Goal: Information Seeking & Learning: Check status

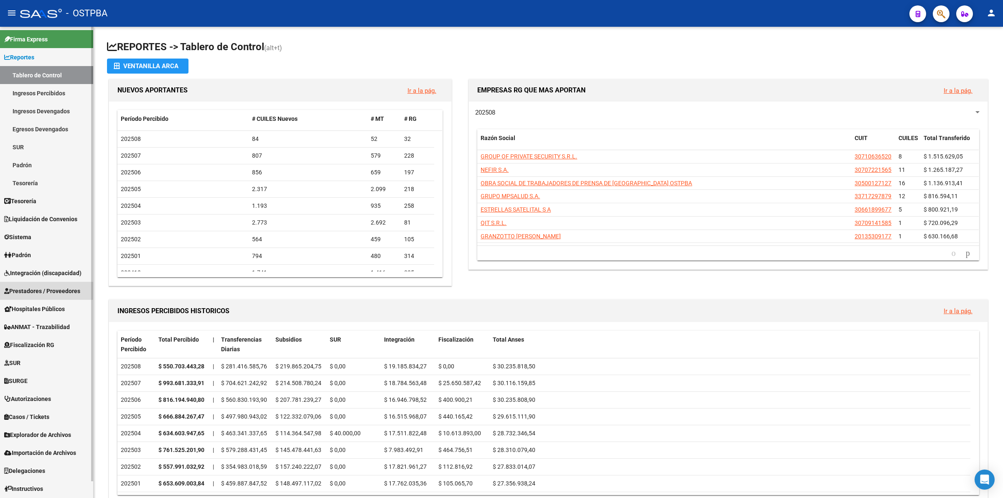
click at [56, 294] on span "Prestadores / Proveedores" at bounding box center [42, 290] width 76 height 9
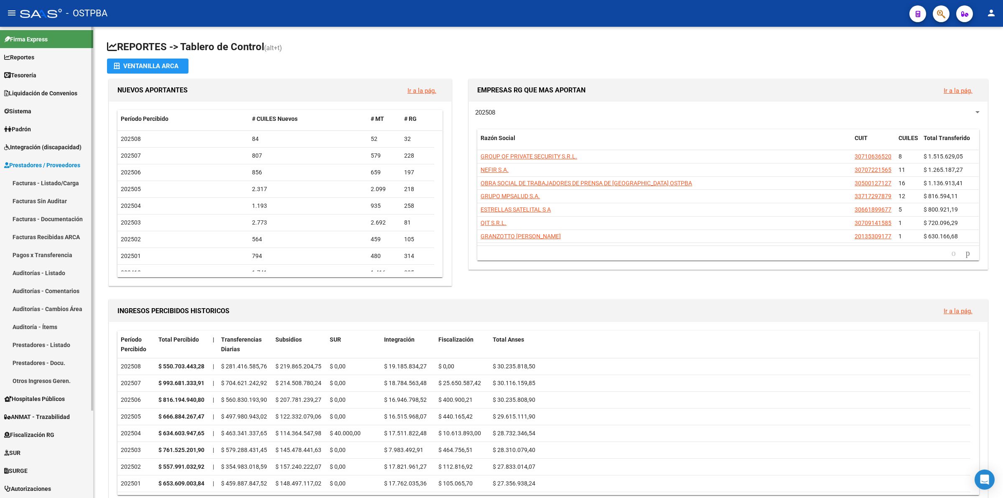
click at [65, 181] on link "Facturas - Listado/Carga" at bounding box center [46, 183] width 93 height 18
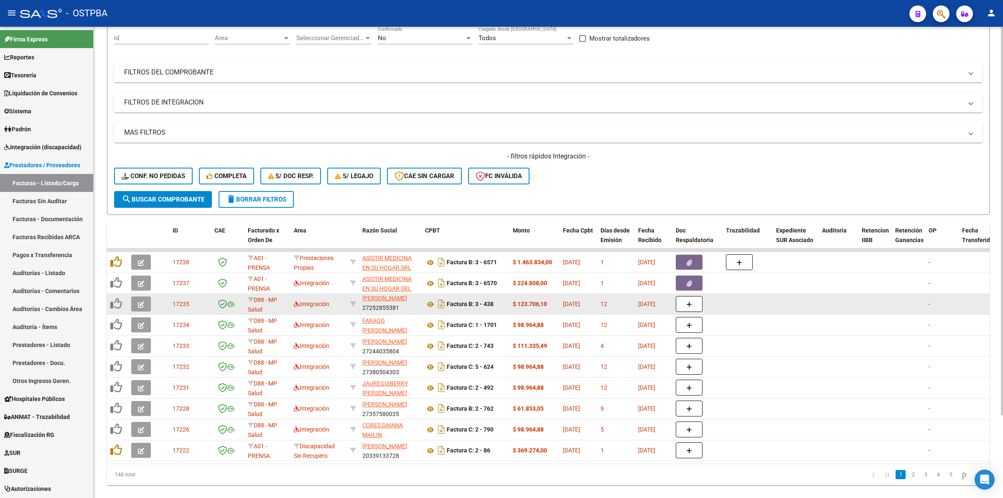
scroll to position [100, 0]
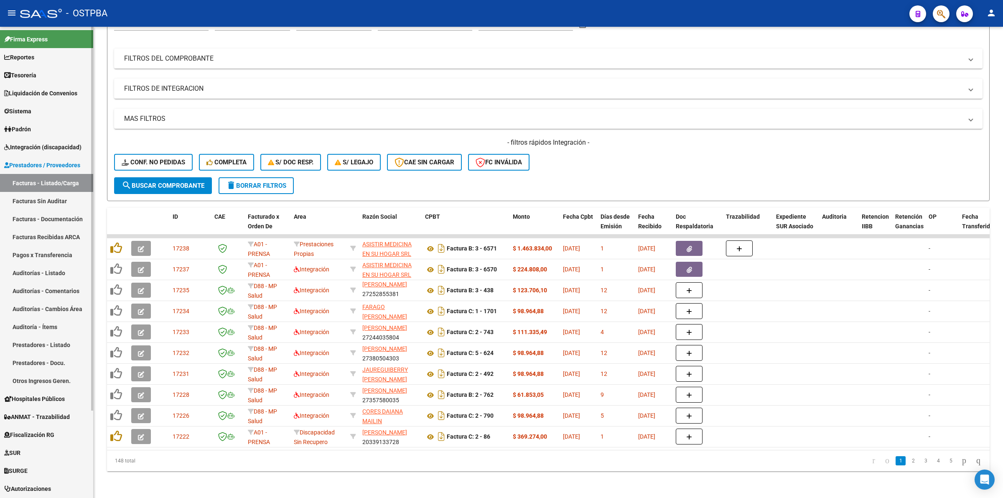
click at [59, 143] on span "Integración (discapacidad)" at bounding box center [42, 147] width 77 height 9
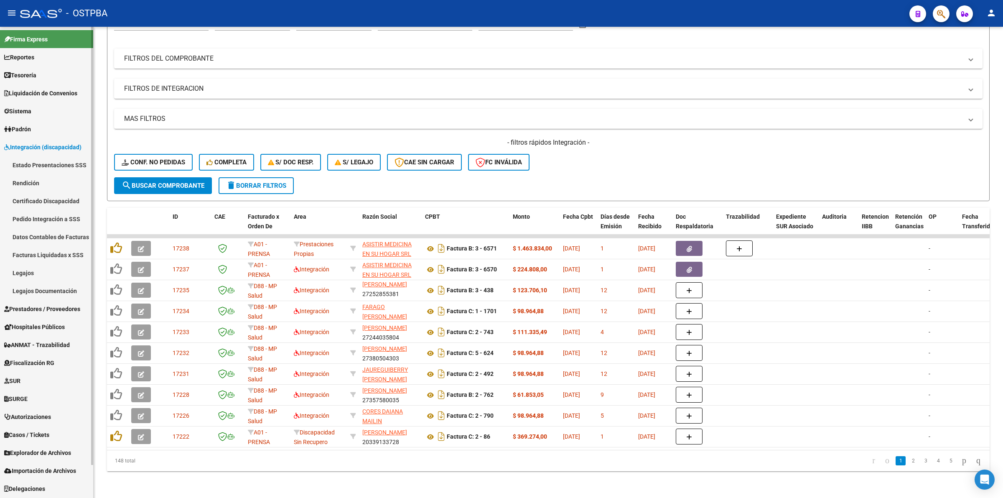
click at [67, 164] on link "Estado Presentaciones SSS" at bounding box center [46, 165] width 93 height 18
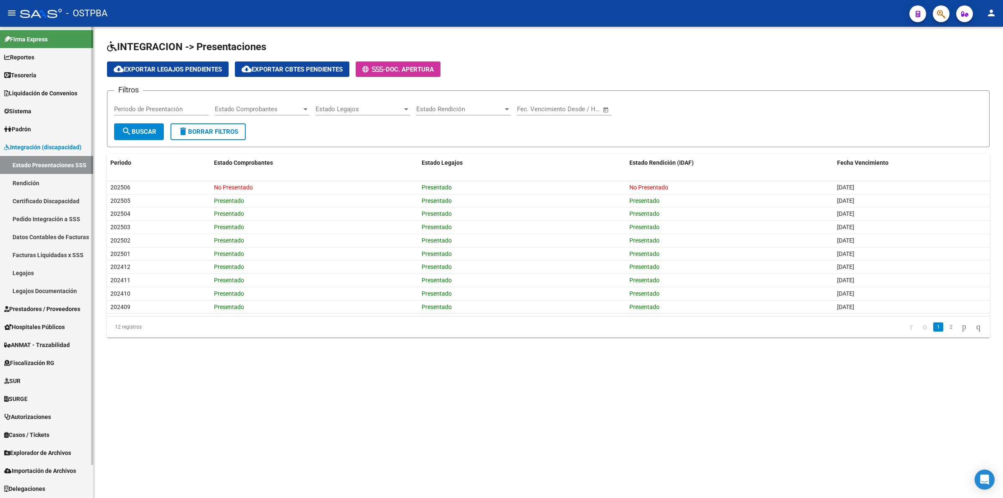
click at [45, 252] on link "Facturas Liquidadas x SSS" at bounding box center [46, 255] width 93 height 18
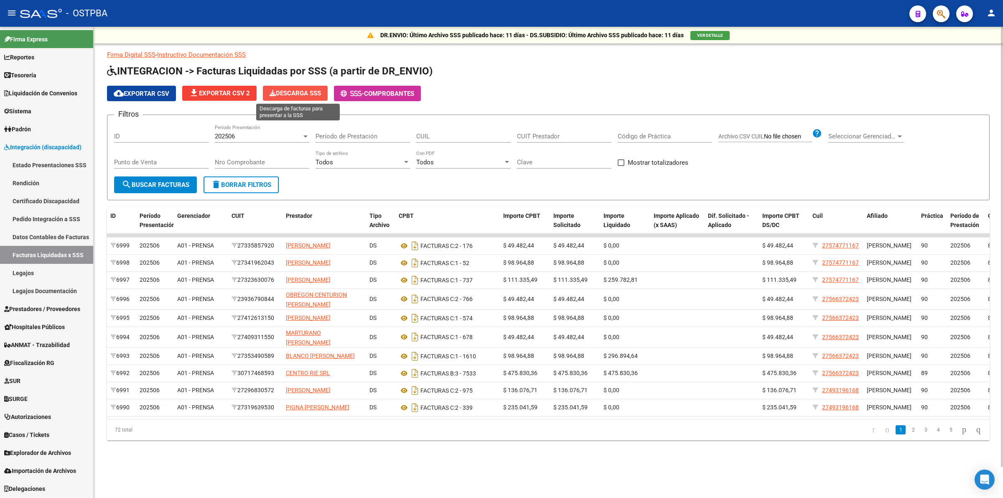
click at [293, 93] on span "Descarga SSS" at bounding box center [295, 93] width 51 height 8
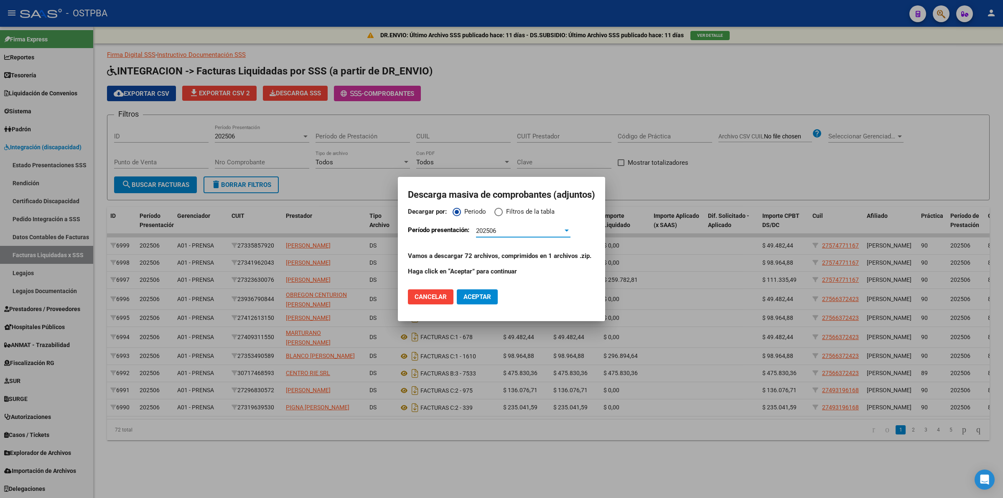
click at [535, 232] on div "202506" at bounding box center [519, 231] width 87 height 8
click at [535, 232] on span "202506" at bounding box center [523, 230] width 94 height 19
click at [474, 293] on span "Aceptar" at bounding box center [478, 297] width 28 height 8
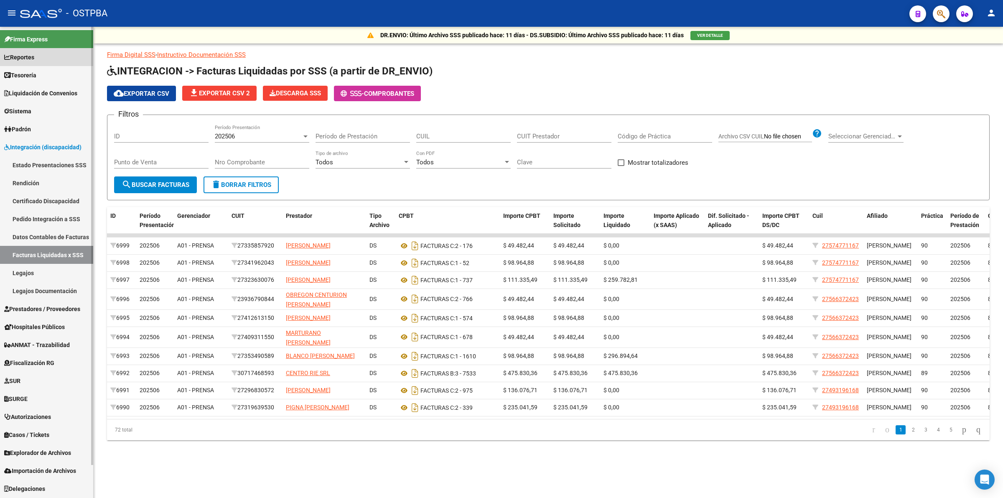
click at [34, 57] on span "Reportes" at bounding box center [19, 57] width 30 height 9
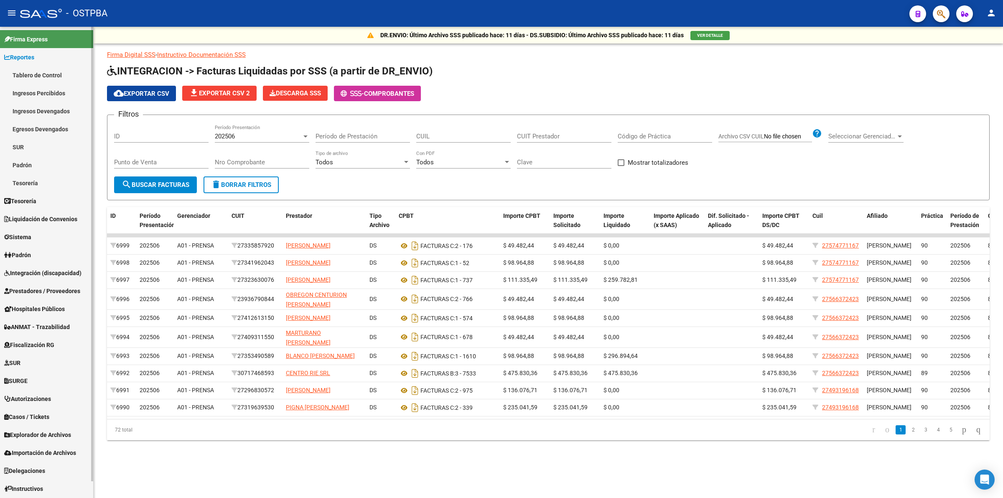
click at [49, 95] on link "Ingresos Percibidos" at bounding box center [46, 93] width 93 height 18
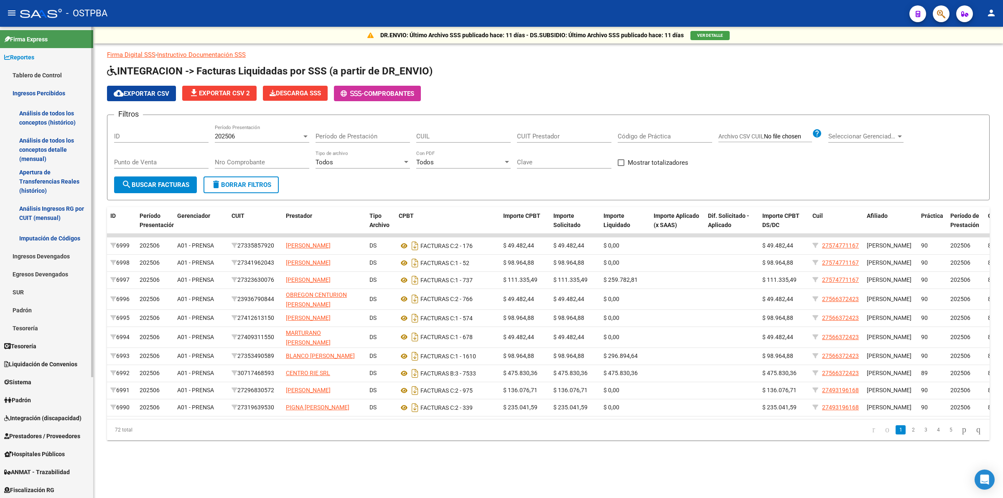
click at [51, 148] on link "Análisis de todos los conceptos detalle (mensual)" at bounding box center [46, 150] width 93 height 32
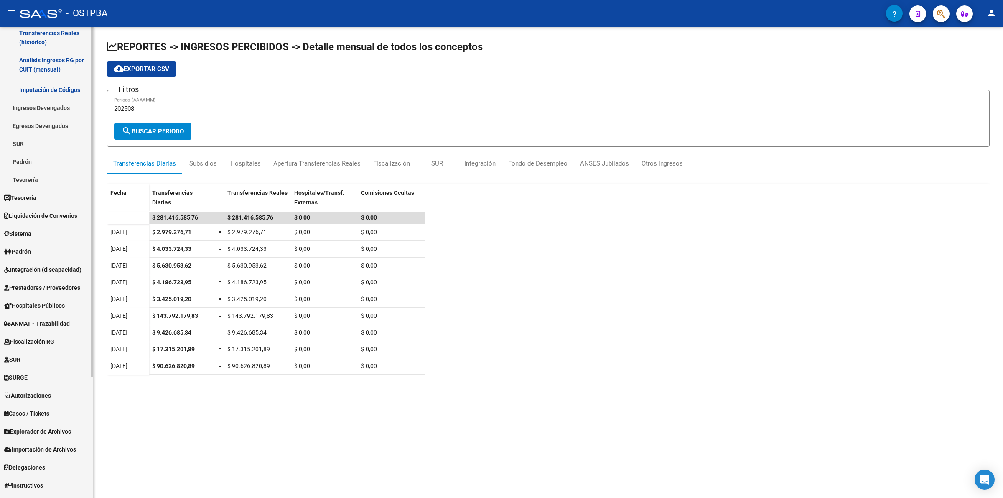
scroll to position [162, 0]
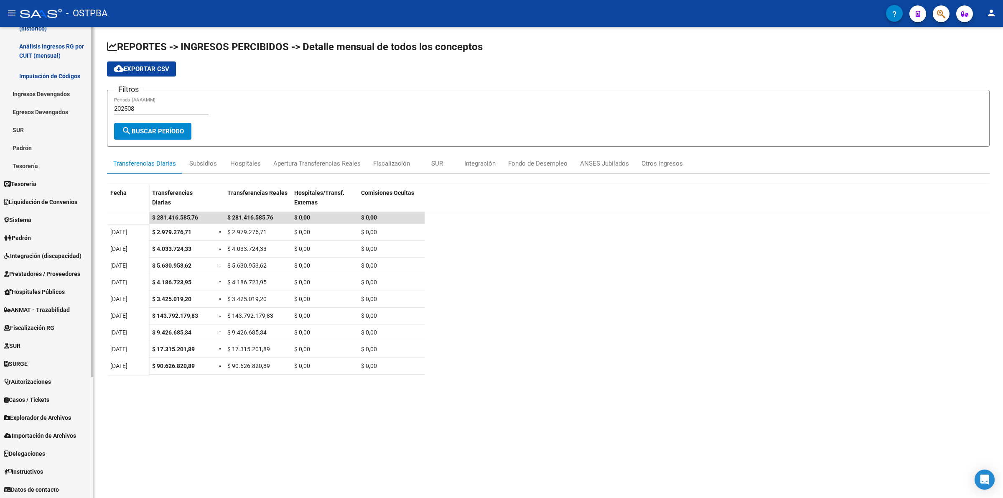
click at [51, 419] on span "Explorador de Archivos" at bounding box center [37, 417] width 67 height 9
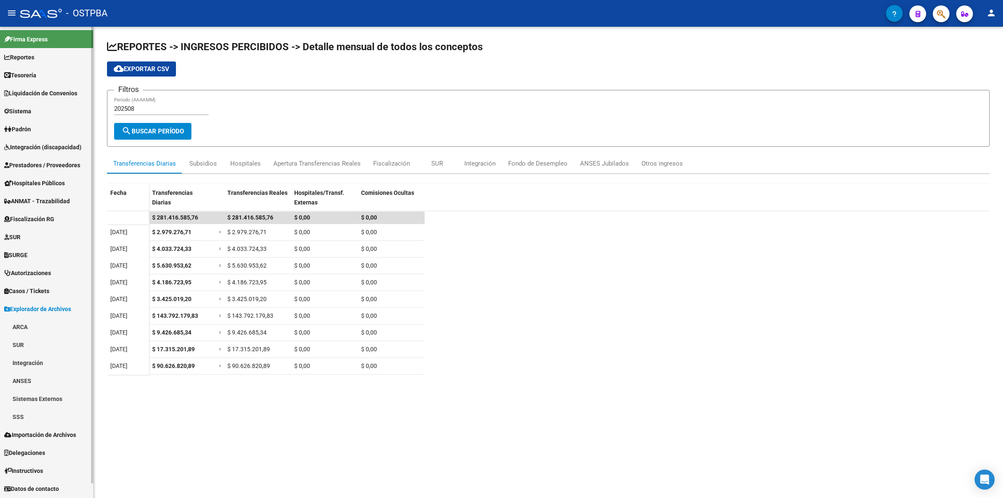
scroll to position [0, 0]
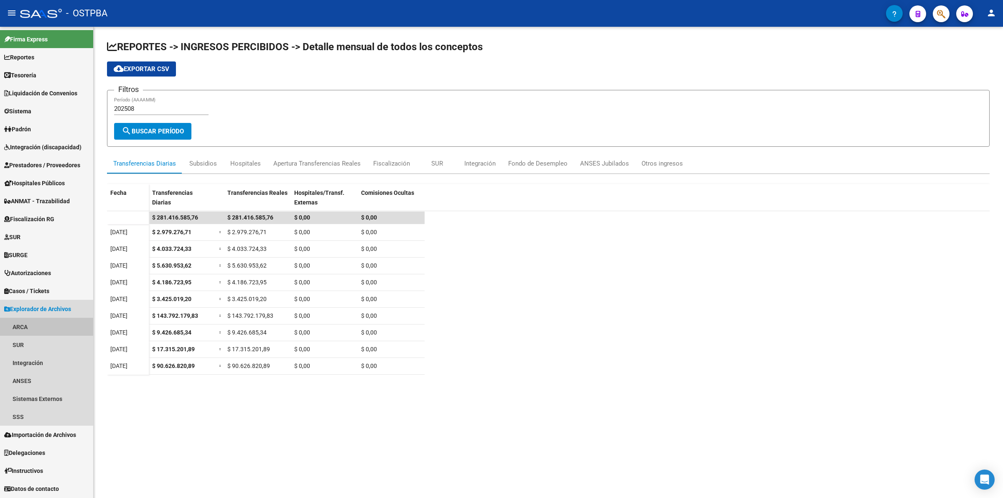
click at [37, 324] on link "ARCA" at bounding box center [46, 327] width 93 height 18
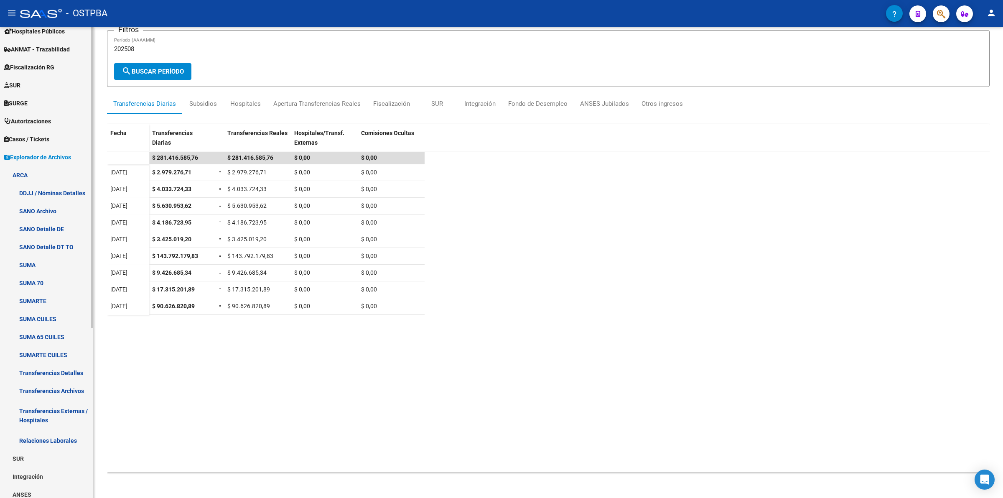
scroll to position [157, 0]
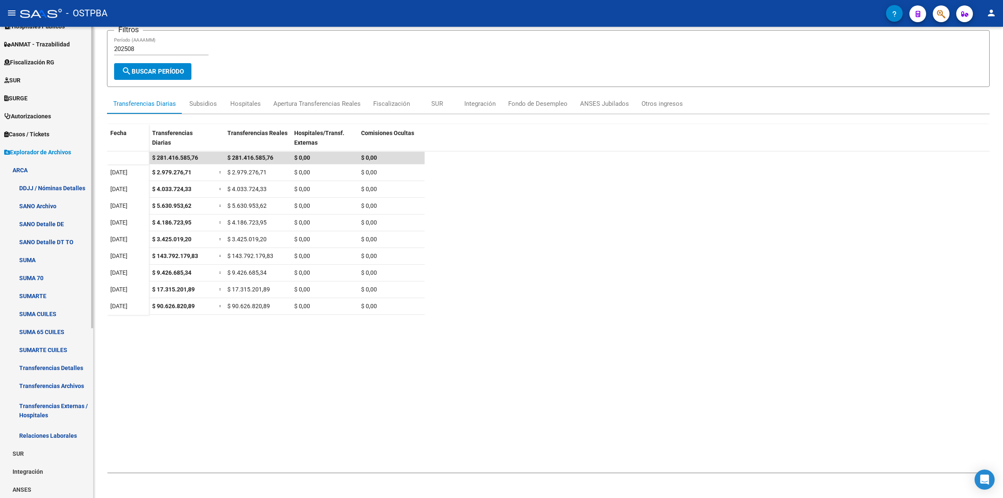
click at [70, 365] on link "Transferencias Detalles" at bounding box center [46, 368] width 93 height 18
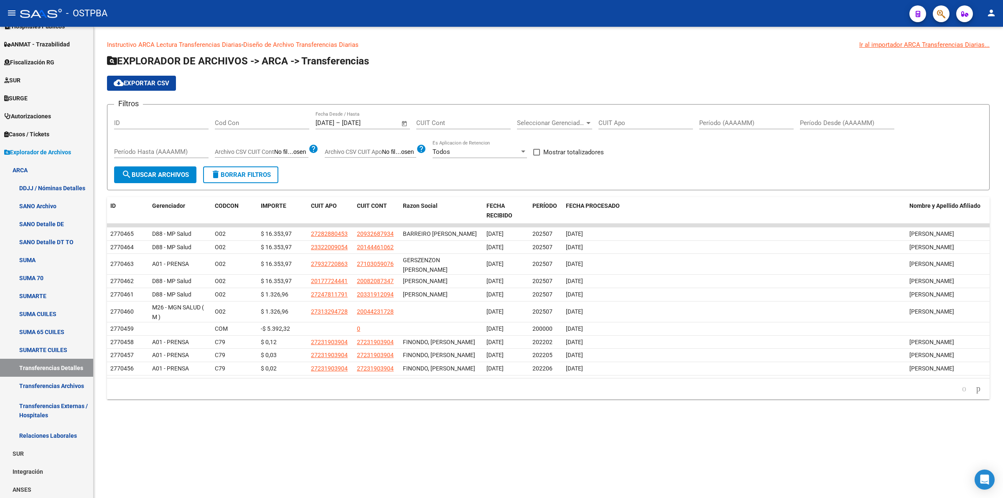
click at [403, 122] on span "Open calendar" at bounding box center [405, 123] width 20 height 20
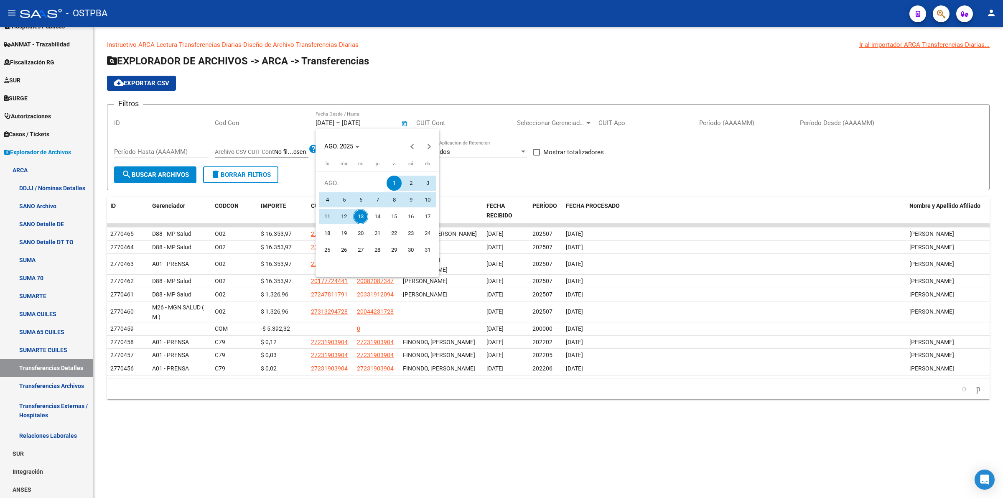
click at [356, 218] on span "13" at bounding box center [360, 216] width 15 height 15
type input "[DATE]"
click at [360, 216] on span "13" at bounding box center [360, 216] width 15 height 15
type input "[DATE]"
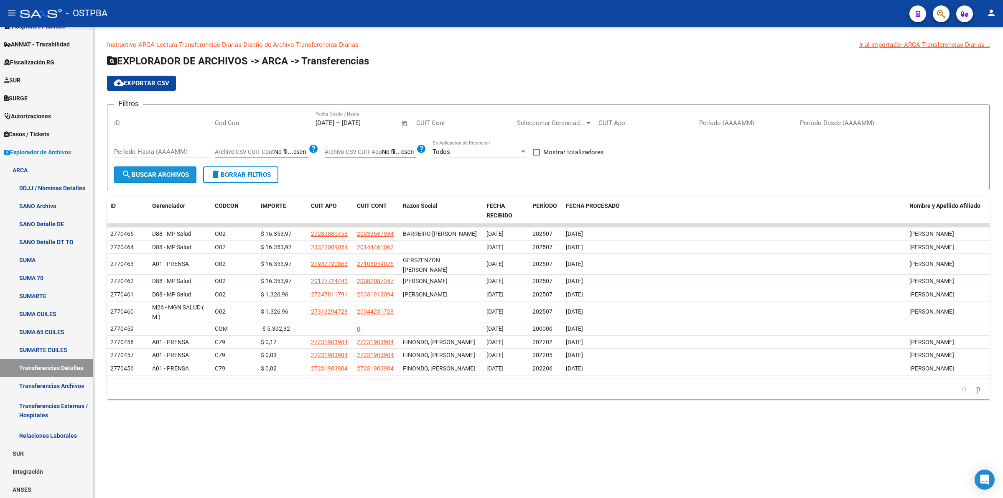
click at [134, 168] on button "search Buscar Archivos" at bounding box center [155, 174] width 82 height 17
click at [566, 148] on span "Mostrar totalizadores" at bounding box center [573, 152] width 61 height 10
click at [537, 156] on input "Mostrar totalizadores" at bounding box center [536, 156] width 0 height 0
checkbox input "true"
click at [173, 169] on button "search Buscar Archivos" at bounding box center [155, 174] width 82 height 17
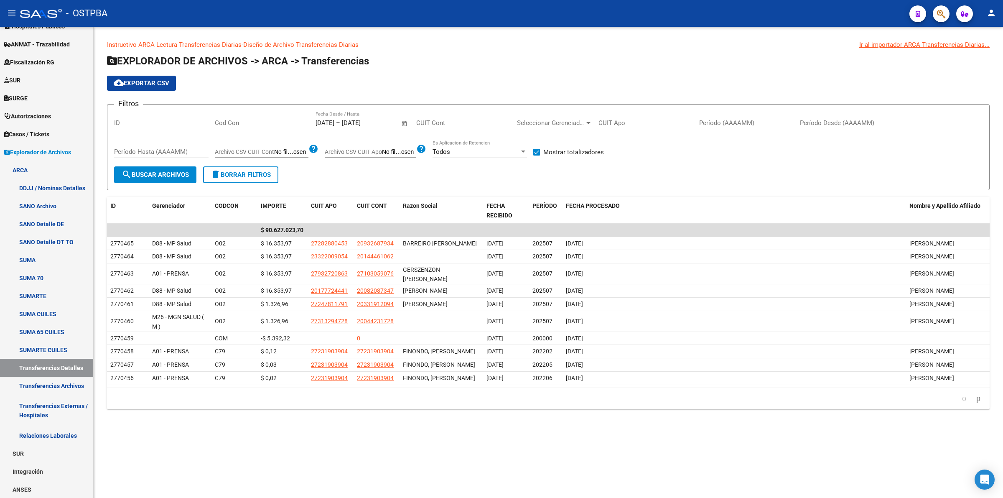
click at [572, 120] on span "Seleccionar Gerenciador" at bounding box center [551, 123] width 68 height 8
click at [561, 160] on span "A01 - PRENSA" at bounding box center [575, 161] width 117 height 19
click at [163, 168] on button "search Buscar Archivos" at bounding box center [155, 174] width 82 height 17
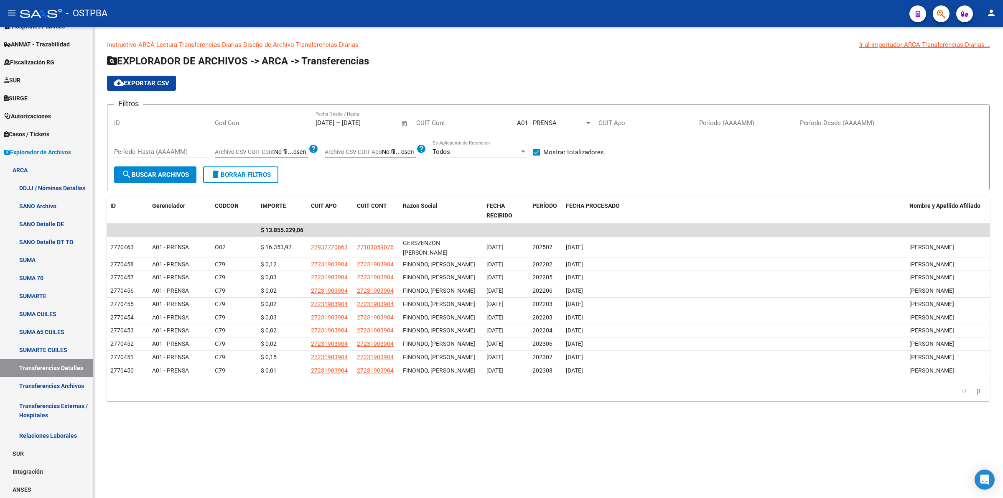
click at [582, 122] on div "A01 - PRENSA" at bounding box center [551, 123] width 68 height 8
click at [582, 141] on span "D88 - MP Salud" at bounding box center [575, 139] width 117 height 19
click at [157, 174] on span "search Buscar Archivos" at bounding box center [155, 175] width 67 height 8
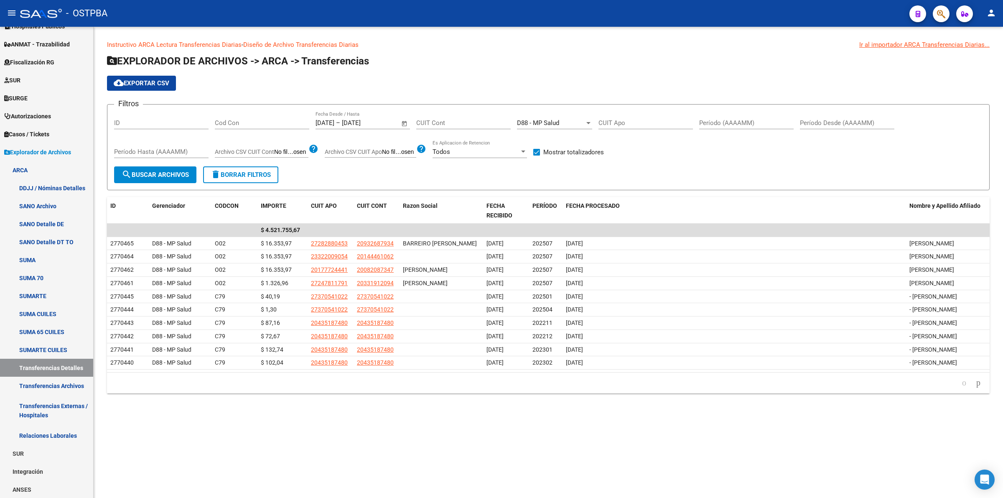
click at [575, 122] on div "D88 - MP Salud" at bounding box center [551, 123] width 68 height 8
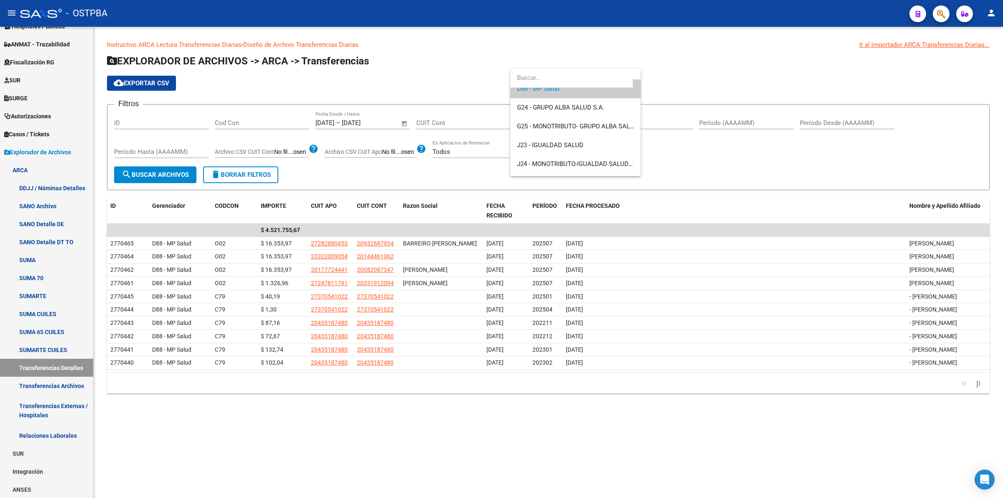
scroll to position [125, 0]
click at [584, 144] on span "J23 - IGUALDAD SALUD" at bounding box center [575, 141] width 117 height 19
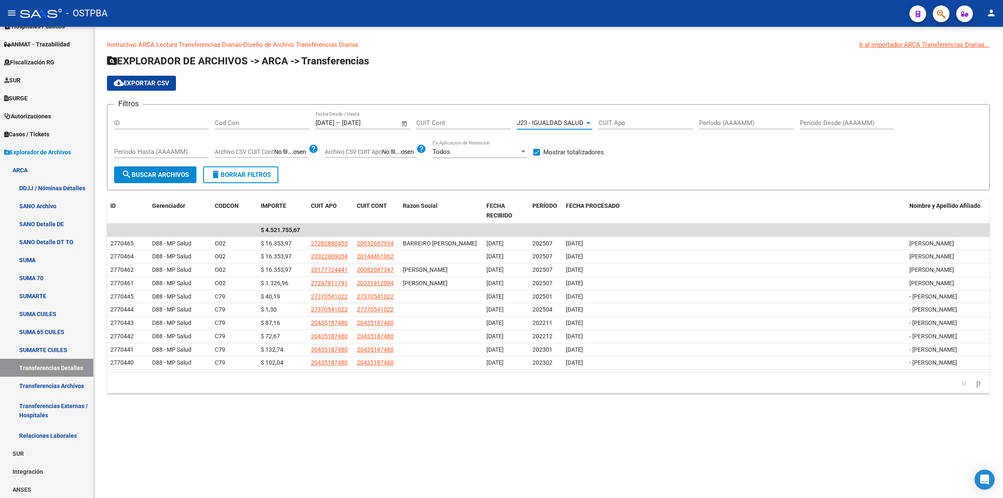
click at [166, 178] on span "search Buscar Archivos" at bounding box center [155, 175] width 67 height 8
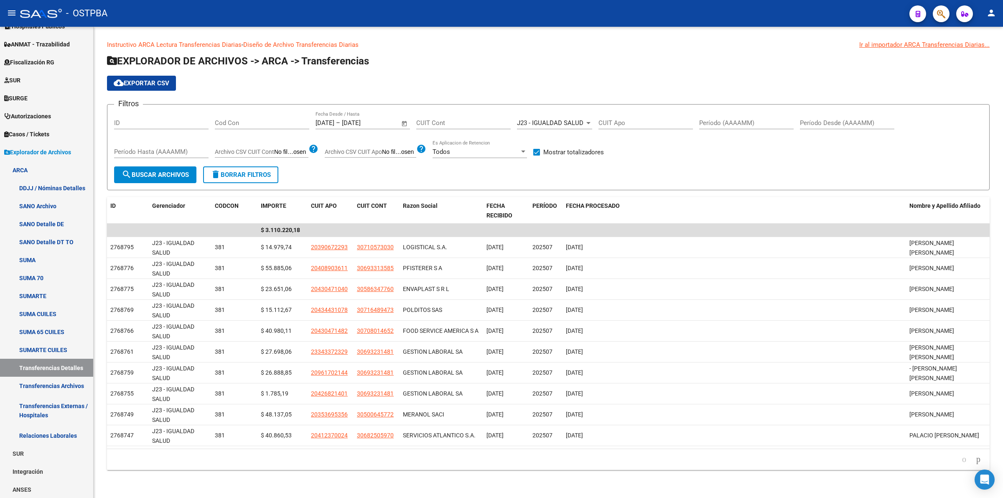
click at [582, 119] on span "J23 - IGUALDAD SALUD" at bounding box center [550, 123] width 66 height 8
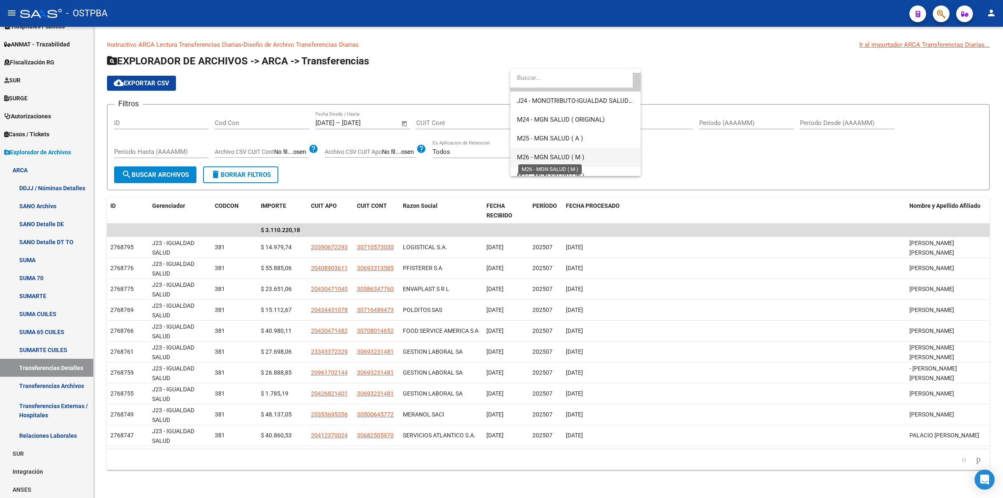
click at [575, 153] on span "M26 - MGN SALUD ( M )" at bounding box center [550, 157] width 67 height 8
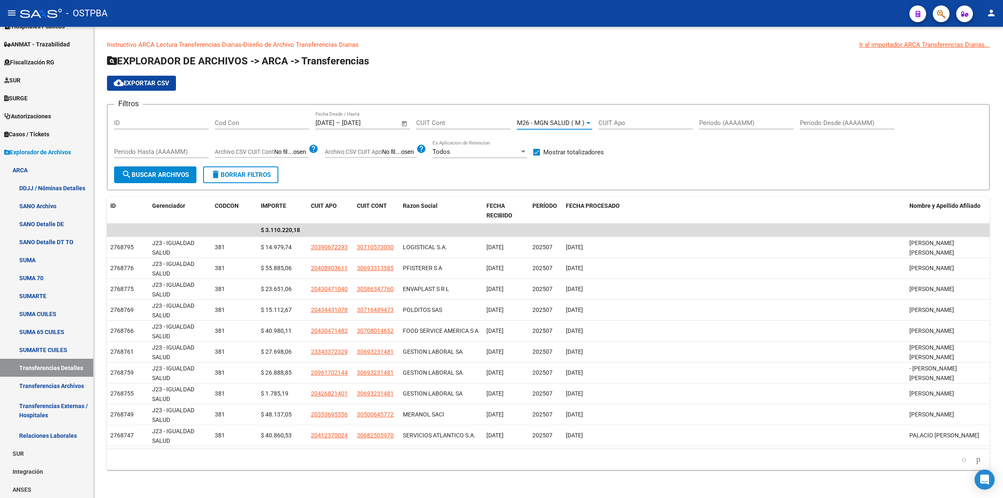
click at [167, 174] on span "search Buscar Archivos" at bounding box center [155, 175] width 67 height 8
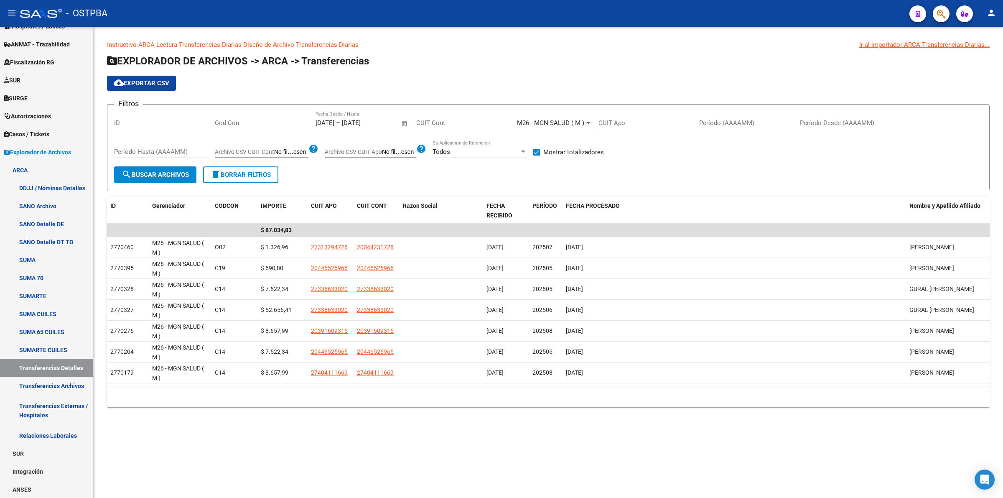
click at [559, 124] on span "M26 - MGN SALUD ( M )" at bounding box center [550, 123] width 67 height 8
click at [591, 115] on span "G24 - GRUPO ALBA SALUD S.A." at bounding box center [560, 112] width 87 height 8
click at [164, 167] on button "search Buscar Archivos" at bounding box center [155, 174] width 82 height 17
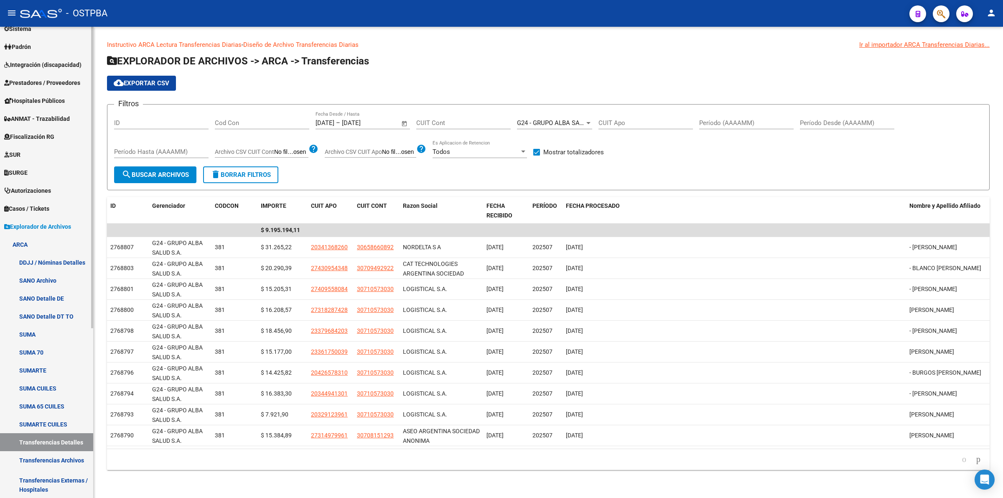
scroll to position [0, 0]
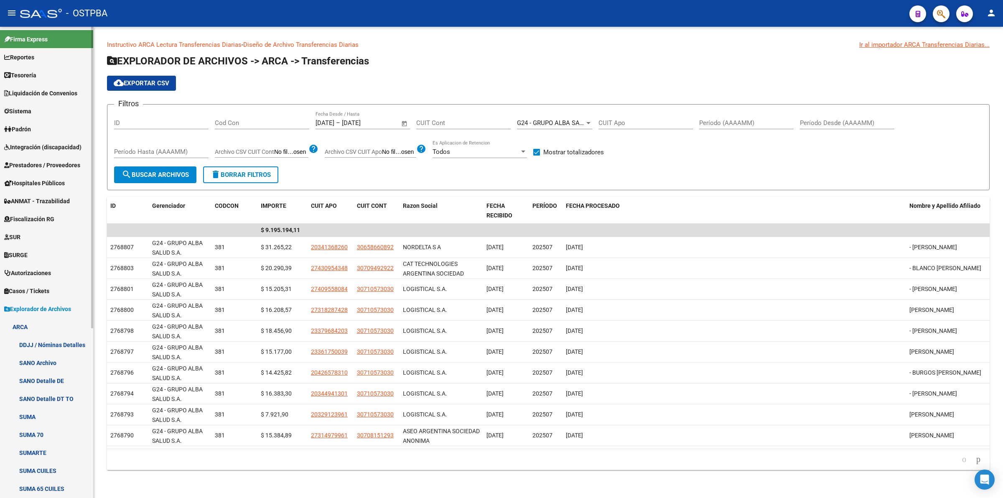
click at [62, 164] on span "Prestadores / Proveedores" at bounding box center [42, 165] width 76 height 9
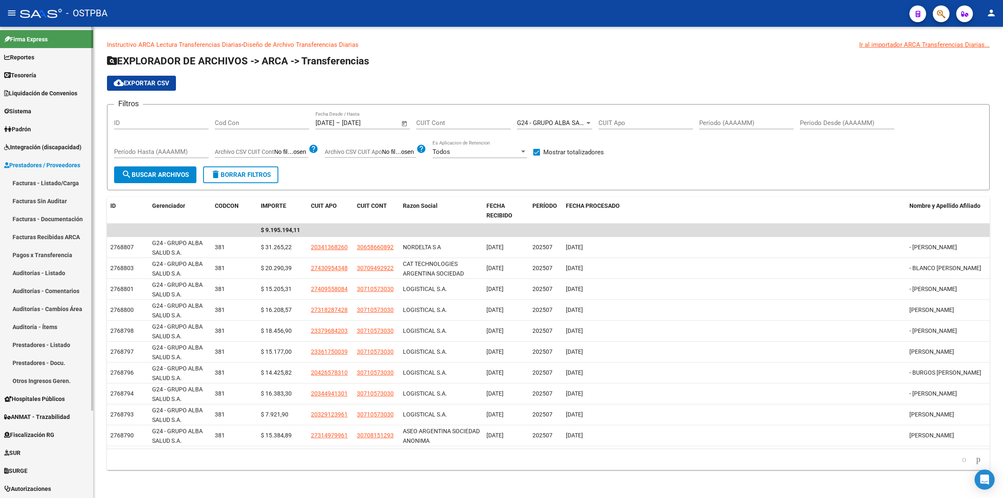
click at [59, 188] on link "Facturas - Listado/Carga" at bounding box center [46, 183] width 93 height 18
